Goal: Find contact information: Find contact information

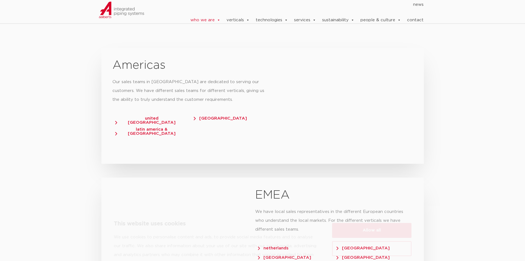
scroll to position [1048, 0]
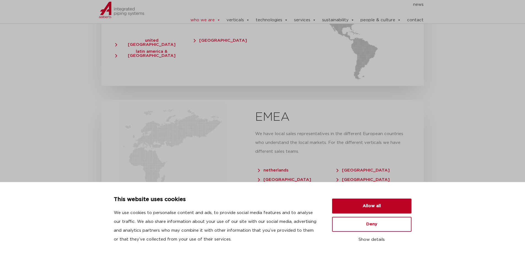
click at [378, 206] on button "Allow all" at bounding box center [371, 205] width 79 height 15
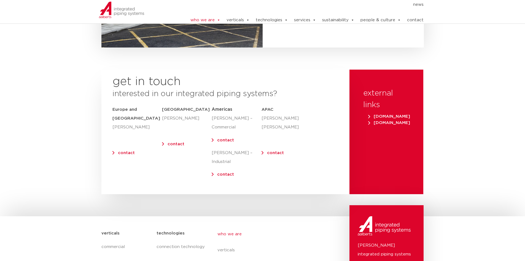
scroll to position [2234, 0]
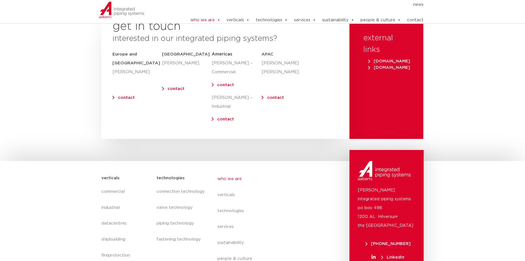
click at [414, 17] on link "contact" at bounding box center [415, 20] width 17 height 11
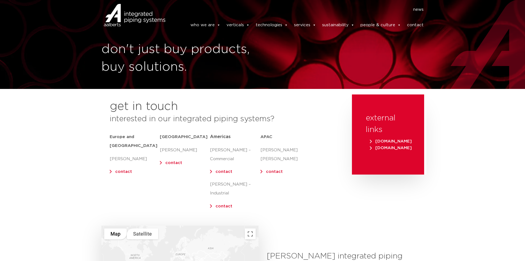
click at [166, 164] on link "contact" at bounding box center [174, 163] width 17 height 4
click at [175, 162] on link "contact" at bounding box center [174, 163] width 17 height 4
click at [154, 185] on div "Europe and UK [PERSON_NAME] contact" at bounding box center [135, 172] width 50 height 84
click at [177, 136] on h5 "[GEOGRAPHIC_DATA]" at bounding box center [185, 136] width 50 height 9
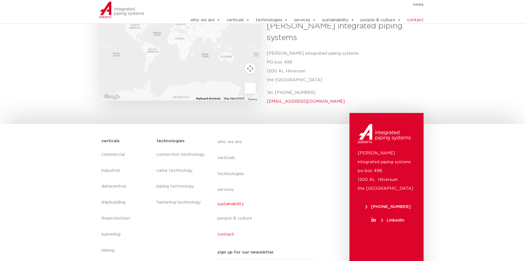
scroll to position [9, 0]
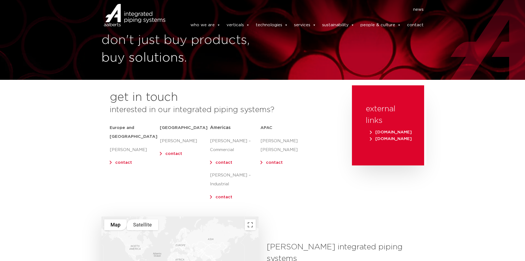
click at [175, 153] on link "contact" at bounding box center [174, 153] width 17 height 4
